Goal: Navigation & Orientation: Find specific page/section

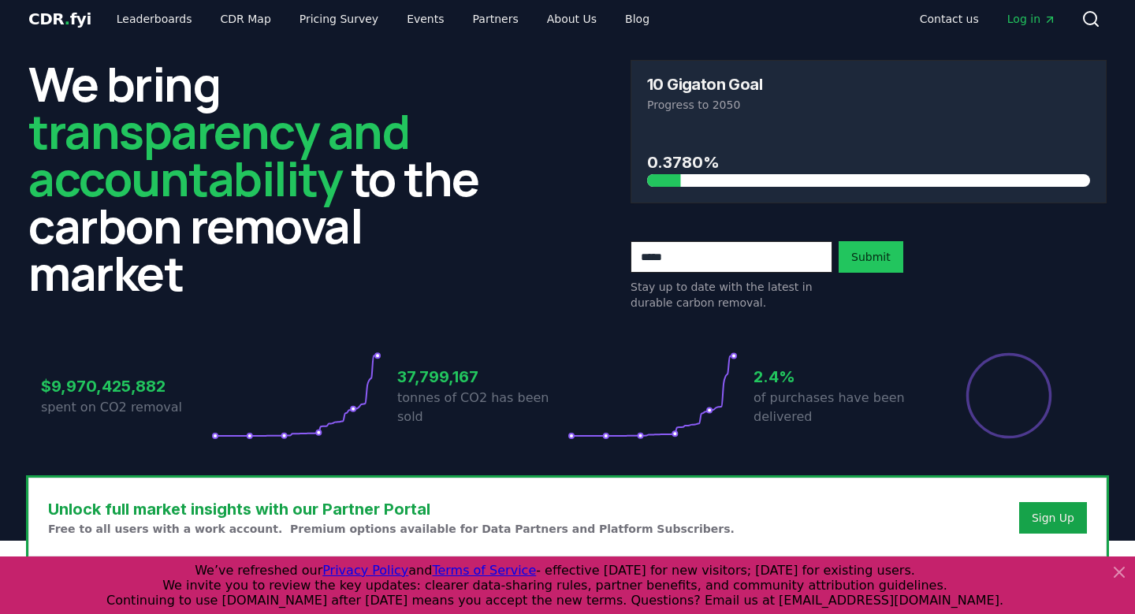
scroll to position [6, 0]
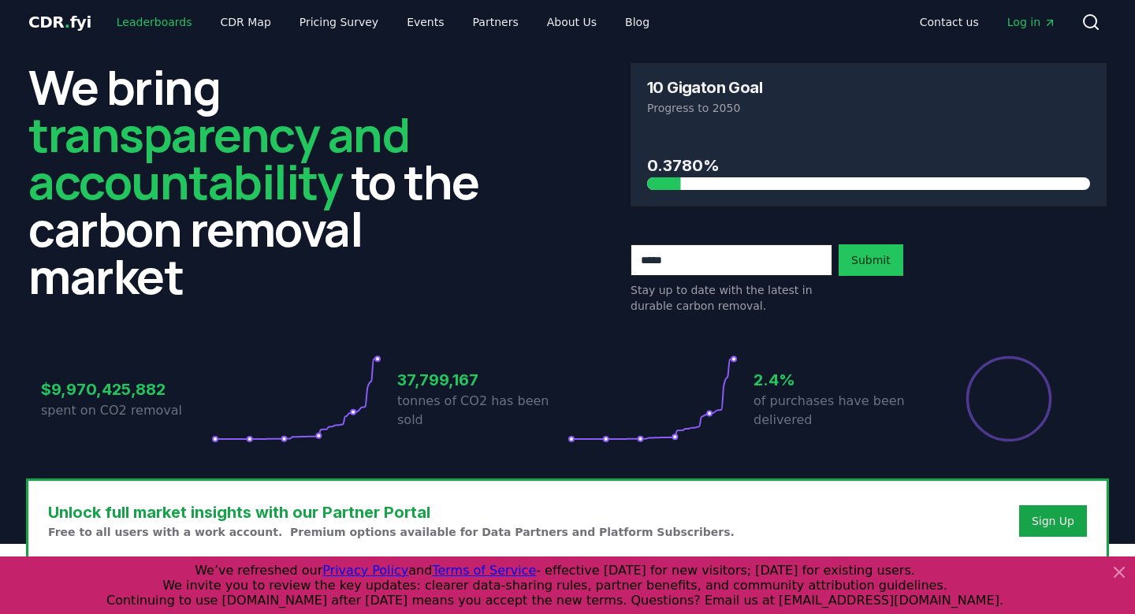
click at [163, 24] on link "Leaderboards" at bounding box center [154, 22] width 101 height 28
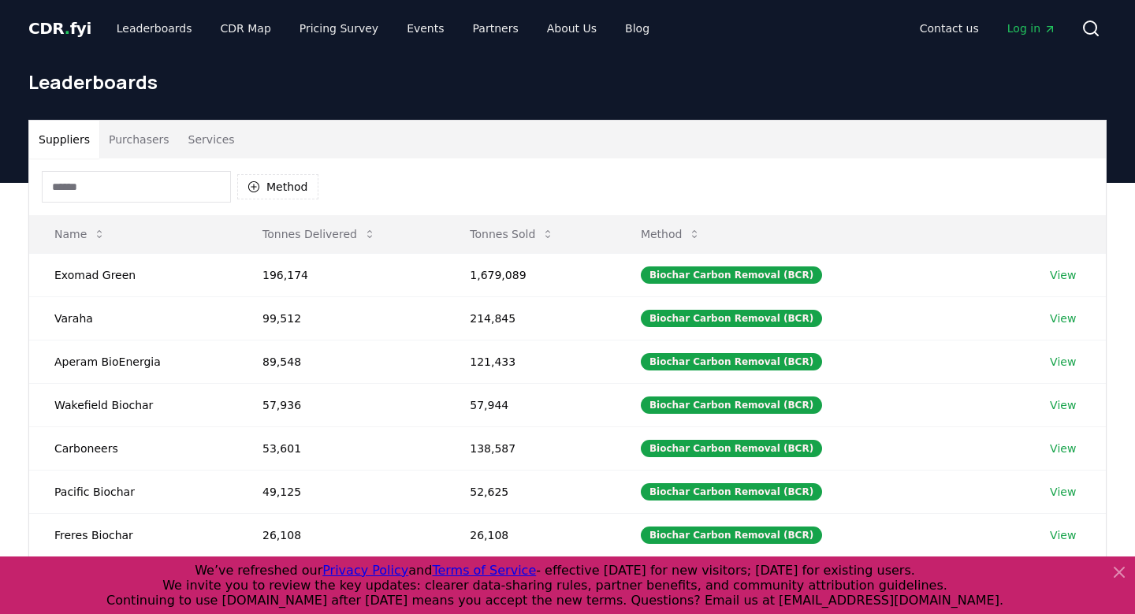
click at [155, 139] on button "Purchasers" at bounding box center [139, 140] width 80 height 38
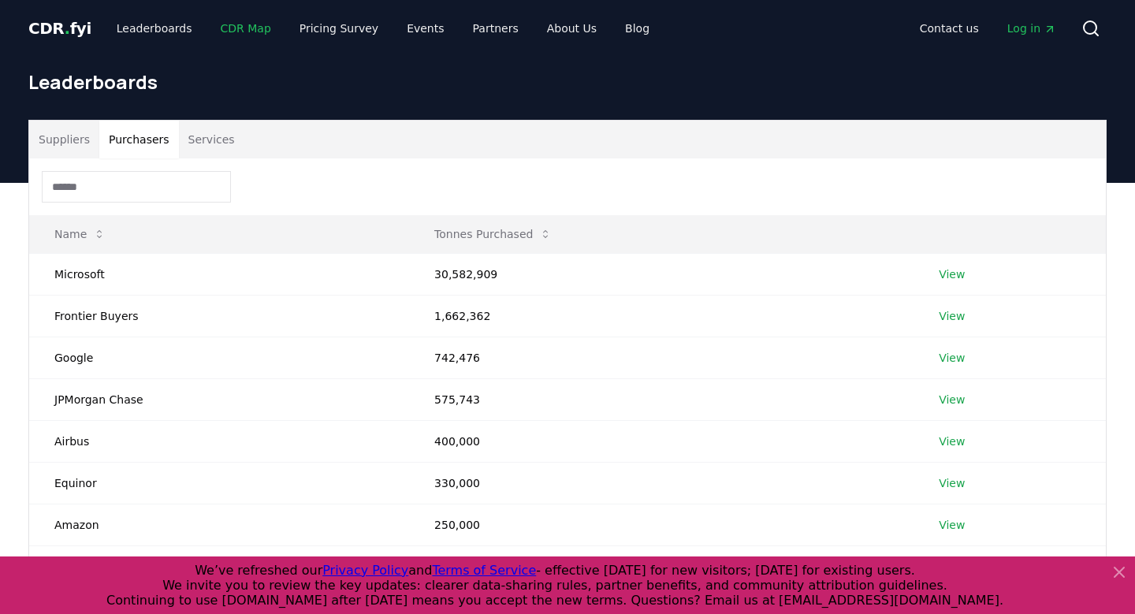
click at [249, 34] on link "CDR Map" at bounding box center [246, 28] width 76 height 28
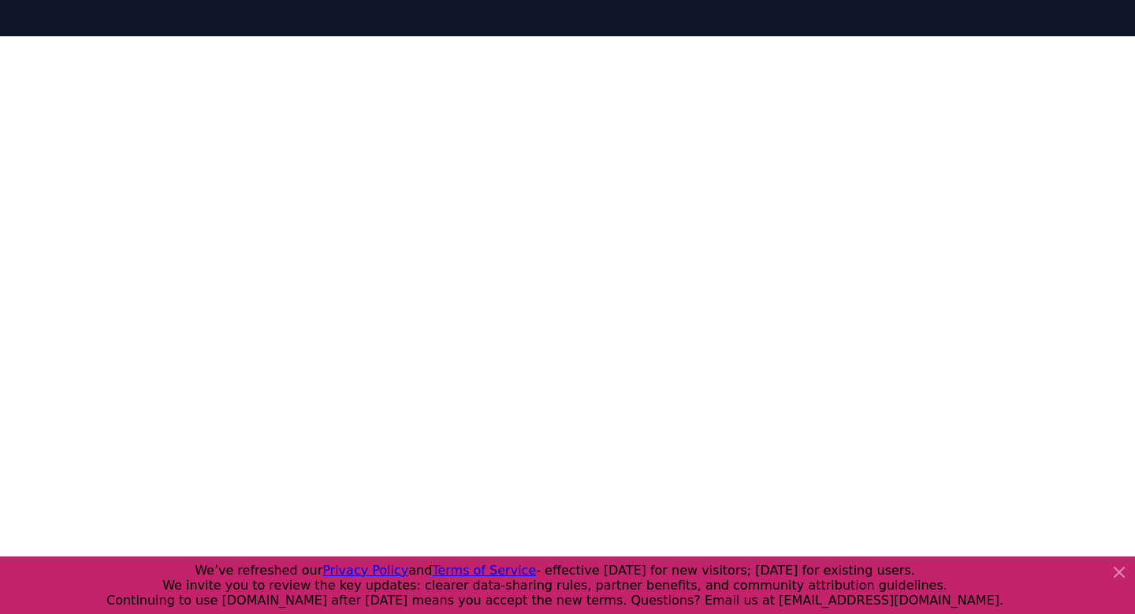
scroll to position [190, 0]
